Goal: Task Accomplishment & Management: Manage account settings

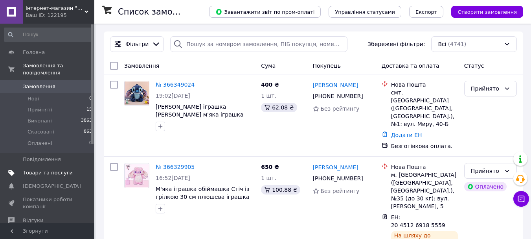
click at [58, 169] on span "Товари та послуги" at bounding box center [48, 172] width 50 height 7
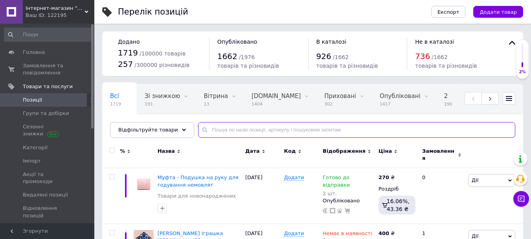
click at [254, 133] on input "text" at bounding box center [356, 130] width 317 height 16
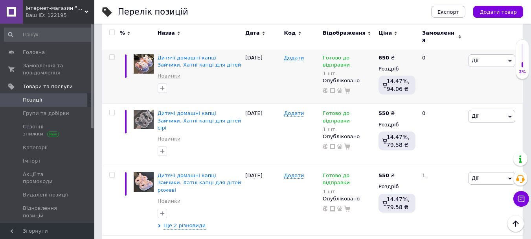
scroll to position [1101, 0]
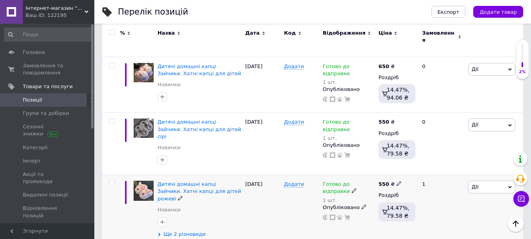
click at [186, 230] on span "Ще 2 різновиди" at bounding box center [185, 233] width 42 height 7
click at [187, 230] on span "Ще 2 різновиди" at bounding box center [185, 233] width 42 height 7
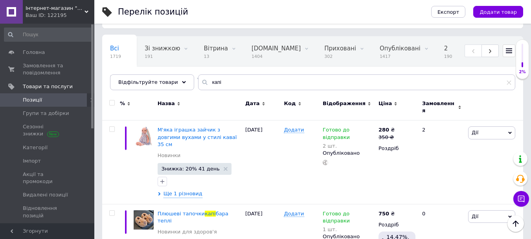
scroll to position [0, 0]
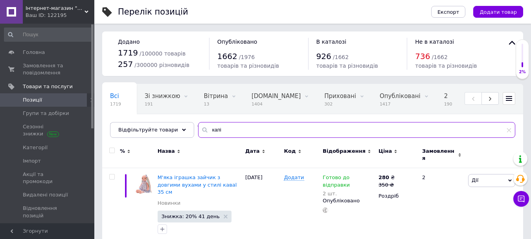
click at [326, 126] on input "капі" at bounding box center [356, 130] width 317 height 16
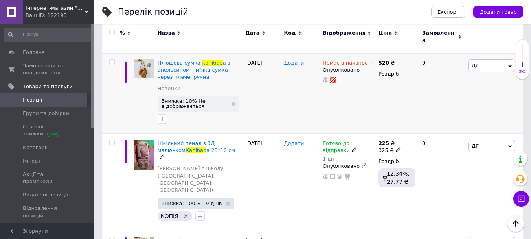
scroll to position [983, 0]
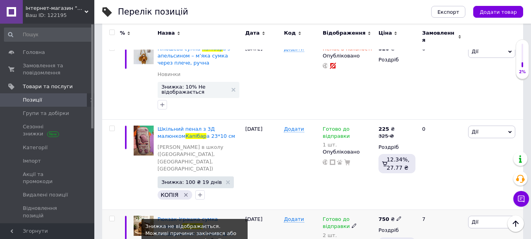
type input "капібар"
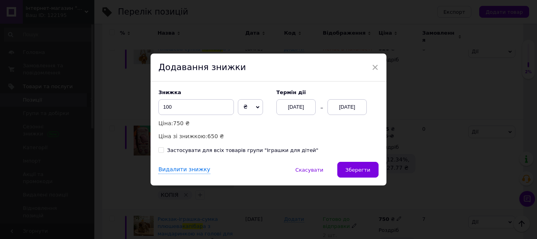
click at [359, 109] on div "[DATE]" at bounding box center [347, 107] width 39 height 16
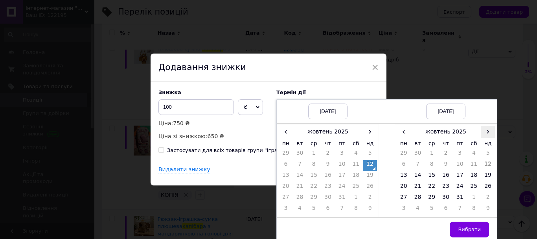
click at [490, 136] on span "›" at bounding box center [488, 131] width 14 height 11
click at [431, 198] on td "26" at bounding box center [432, 198] width 14 height 11
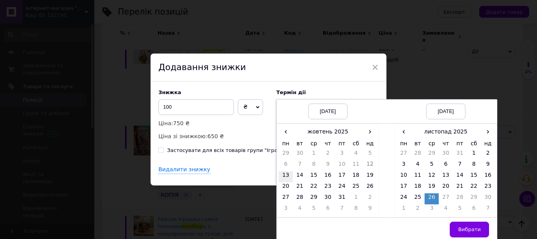
click at [287, 177] on td "13" at bounding box center [286, 176] width 14 height 11
click at [458, 226] on button "Вибрати" at bounding box center [469, 229] width 39 height 16
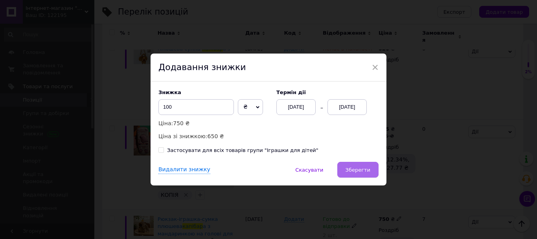
click at [373, 175] on button "Зберегти" at bounding box center [357, 170] width 41 height 16
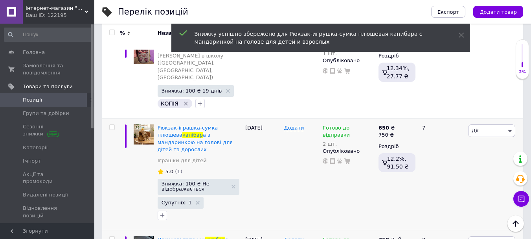
scroll to position [1101, 0]
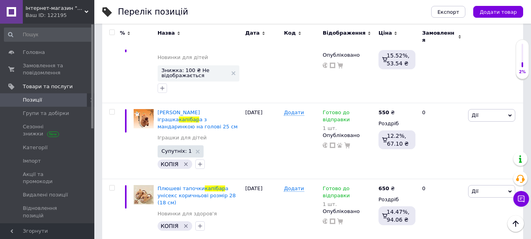
scroll to position [1450, 0]
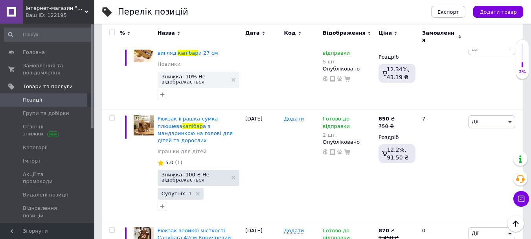
scroll to position [561, 0]
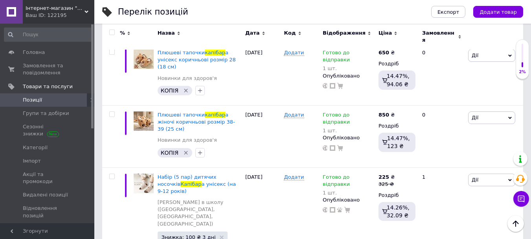
scroll to position [1421, 0]
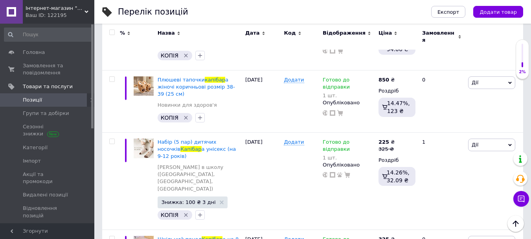
drag, startPoint x: 422, startPoint y: 128, endPoint x: 410, endPoint y: 134, distance: 13.2
type input "550"
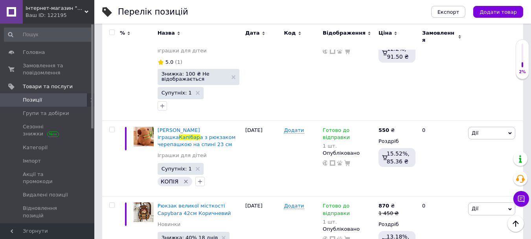
scroll to position [575, 0]
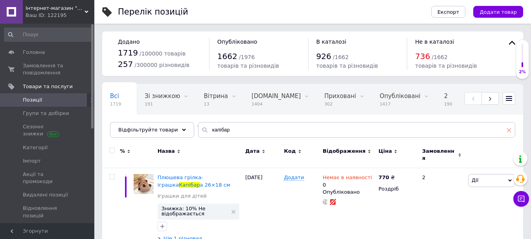
click at [510, 133] on span at bounding box center [509, 129] width 5 height 7
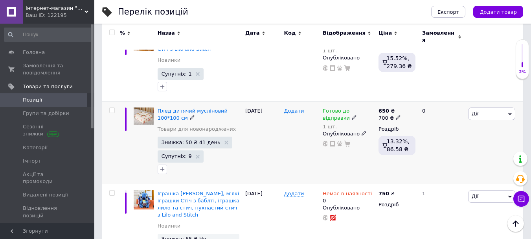
scroll to position [1356, 0]
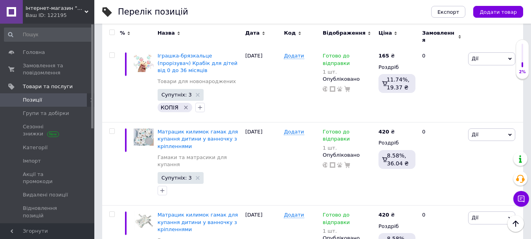
scroll to position [1200, 0]
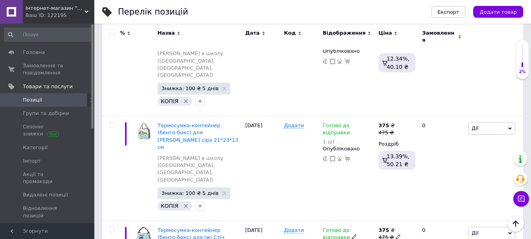
scroll to position [1339, 0]
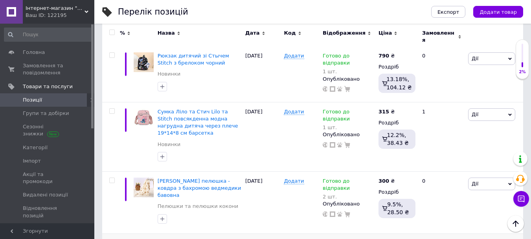
scroll to position [1254, 0]
